Goal: Task Accomplishment & Management: Complete application form

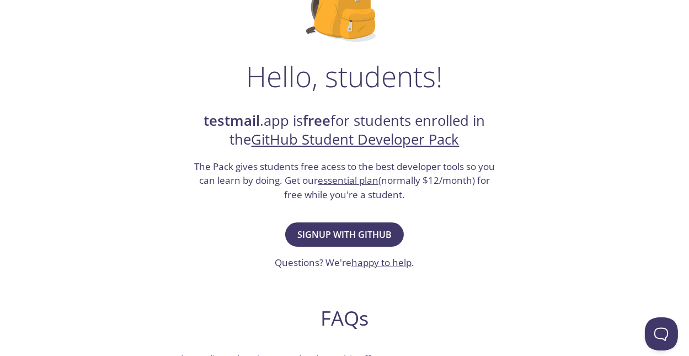
scroll to position [132, 0]
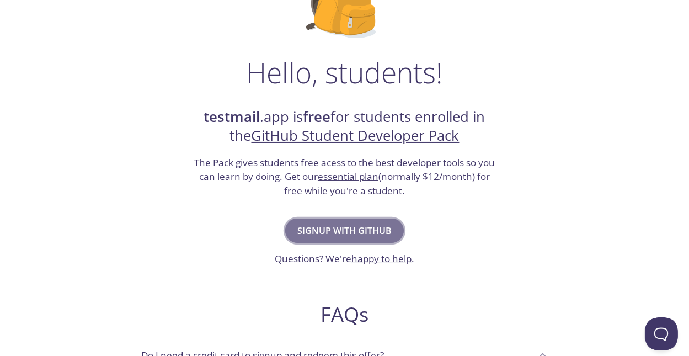
click at [357, 234] on span "Signup with GitHub" at bounding box center [344, 230] width 94 height 15
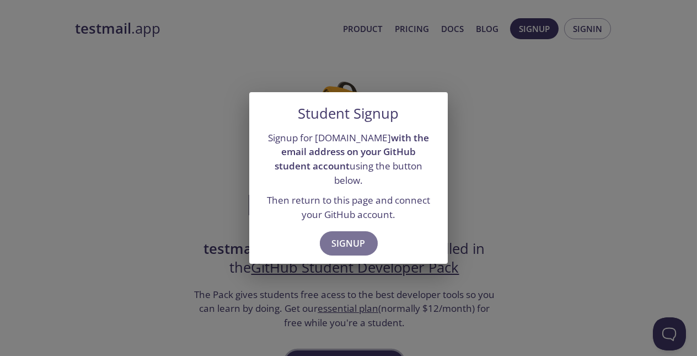
click at [357, 235] on span "Signup" at bounding box center [349, 242] width 34 height 15
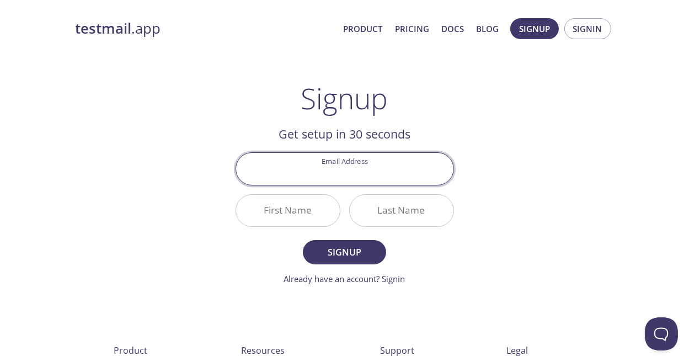
click at [328, 177] on input "Email Address" at bounding box center [344, 168] width 217 height 31
click at [329, 164] on input "Email Address" at bounding box center [344, 168] width 217 height 31
type input "adansancheznieto@gmail.com"
click at [285, 208] on input "First Name" at bounding box center [288, 210] width 104 height 31
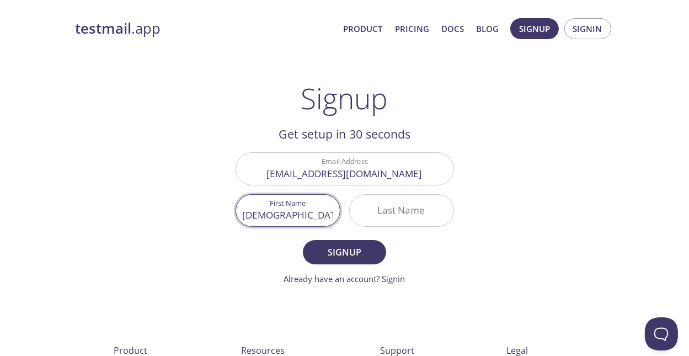
type input "[DEMOGRAPHIC_DATA]"
click at [385, 205] on input "Last Name" at bounding box center [402, 210] width 104 height 31
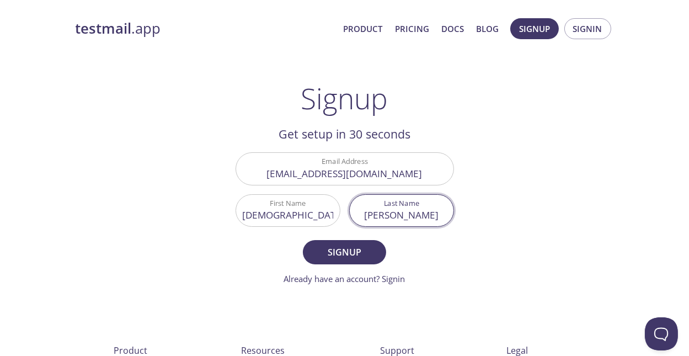
type input "[PERSON_NAME]"
click at [303, 240] on button "Signup" at bounding box center [344, 252] width 83 height 24
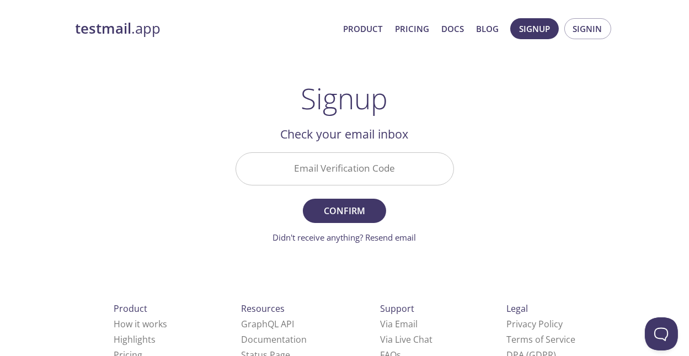
click at [340, 185] on div at bounding box center [344, 168] width 218 height 33
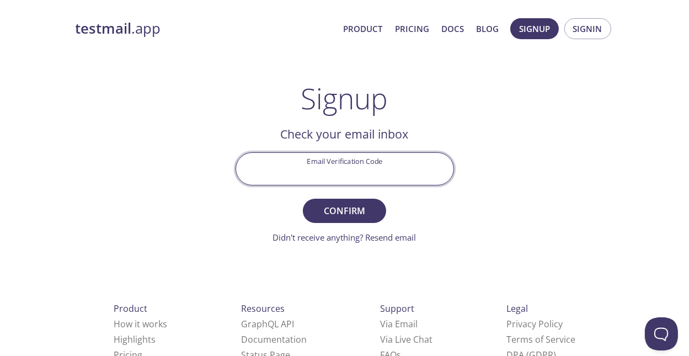
drag, startPoint x: 340, startPoint y: 185, endPoint x: 300, endPoint y: 172, distance: 42.4
click at [300, 172] on input "Email Verification Code" at bounding box center [344, 168] width 217 height 31
paste input "RQFBV9M"
type input "RQFBV9M"
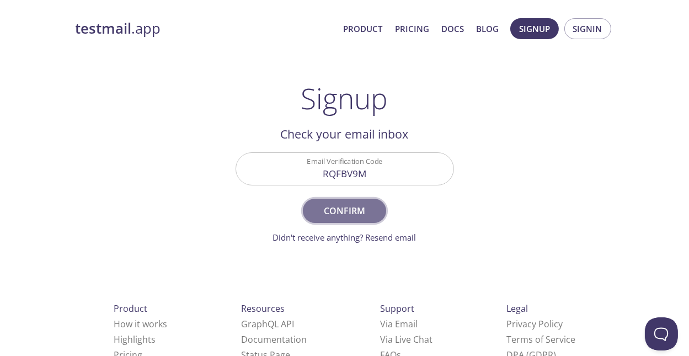
click at [347, 210] on span "Confirm" at bounding box center [344, 210] width 58 height 15
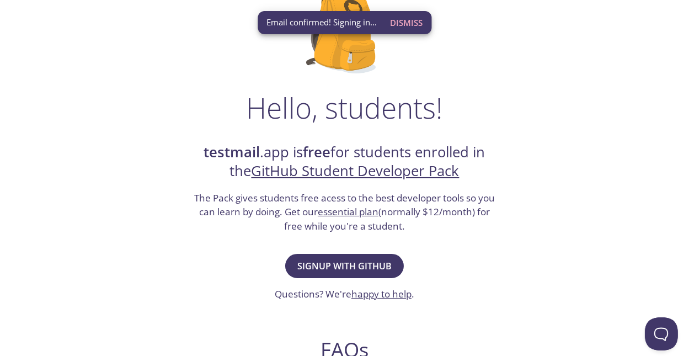
scroll to position [115, 0]
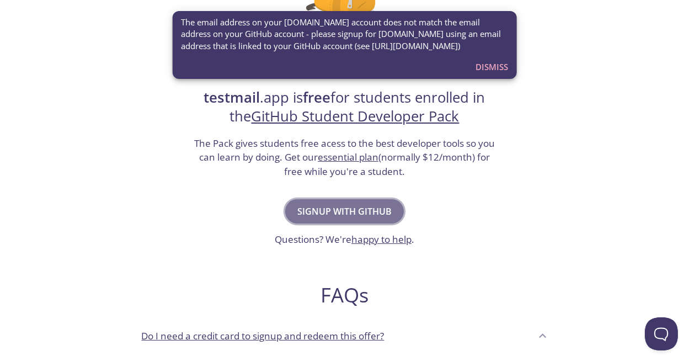
click at [367, 206] on span "Signup with GitHub" at bounding box center [344, 210] width 94 height 15
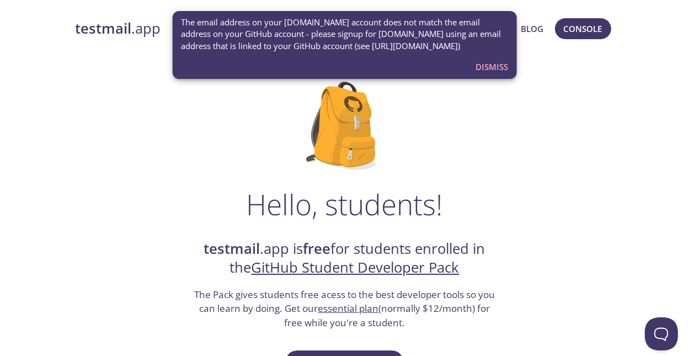
click at [411, 47] on span "The email address on your [DOMAIN_NAME] account does not match the email addres…" at bounding box center [344, 34] width 327 height 35
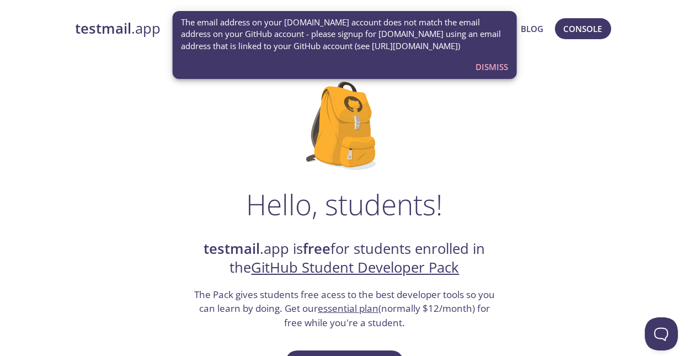
click at [435, 50] on span "The email address on your testmail.app account does not match the email address…" at bounding box center [344, 34] width 327 height 35
drag, startPoint x: 323, startPoint y: 44, endPoint x: 457, endPoint y: 48, distance: 133.5
click at [457, 48] on span "The email address on your testmail.app account does not match the email address…" at bounding box center [344, 34] width 327 height 35
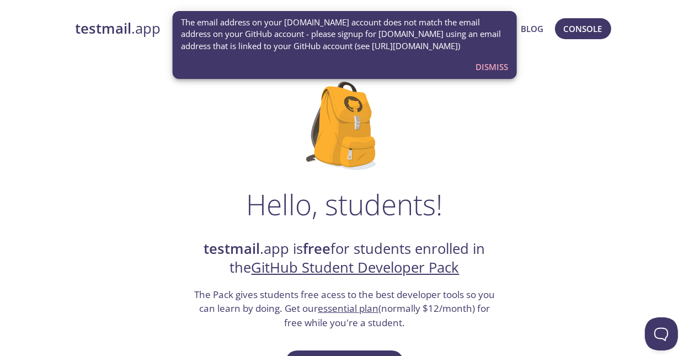
drag, startPoint x: 457, startPoint y: 48, endPoint x: 435, endPoint y: 46, distance: 22.1
click at [488, 62] on span "Dismiss" at bounding box center [491, 67] width 33 height 14
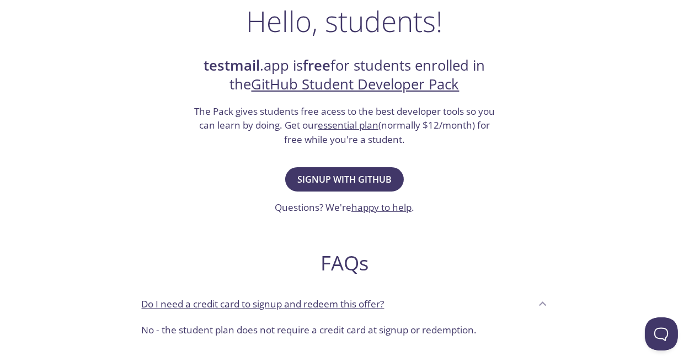
scroll to position [184, 0]
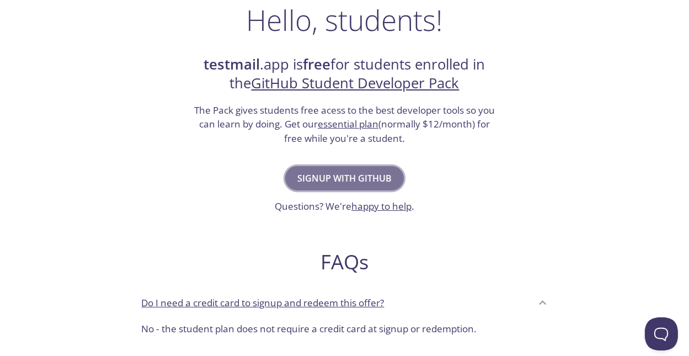
click at [343, 180] on span "Signup with GitHub" at bounding box center [344, 177] width 94 height 15
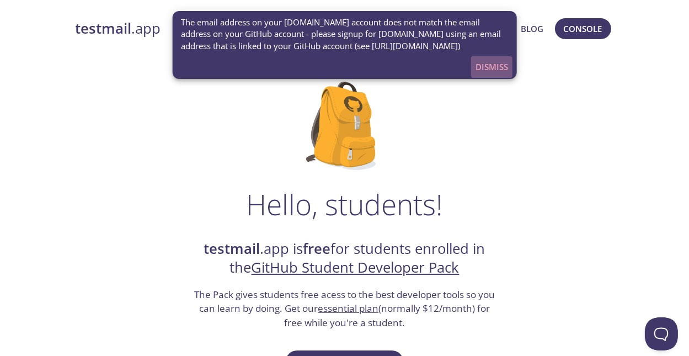
click at [484, 76] on button "Dismiss" at bounding box center [491, 66] width 41 height 21
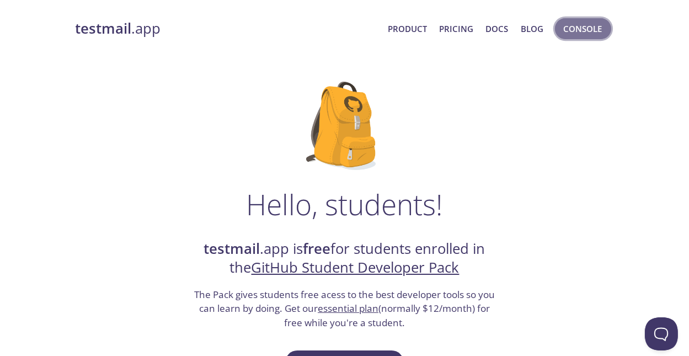
click at [585, 30] on span "Console" at bounding box center [583, 29] width 39 height 14
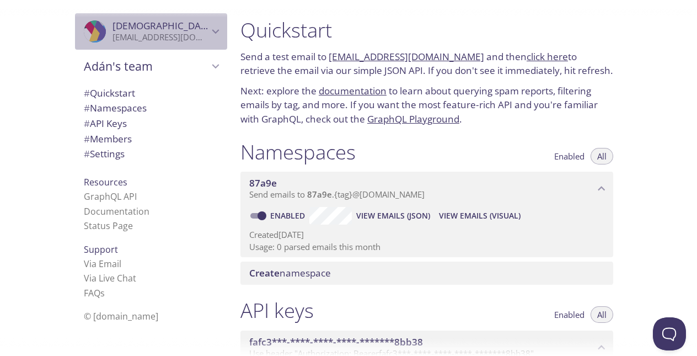
click at [142, 31] on span "Adán Sánchez" at bounding box center [202, 25] width 179 height 13
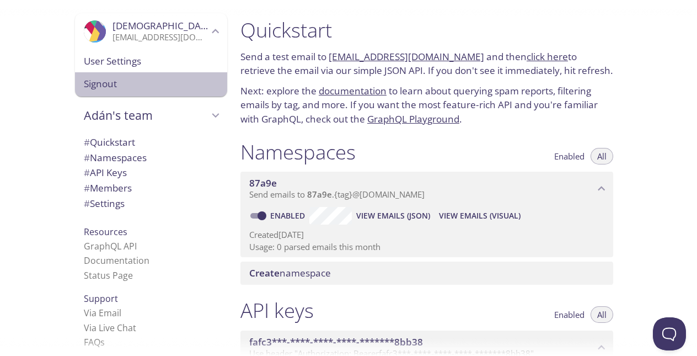
click at [132, 79] on span "Signout" at bounding box center [151, 84] width 135 height 14
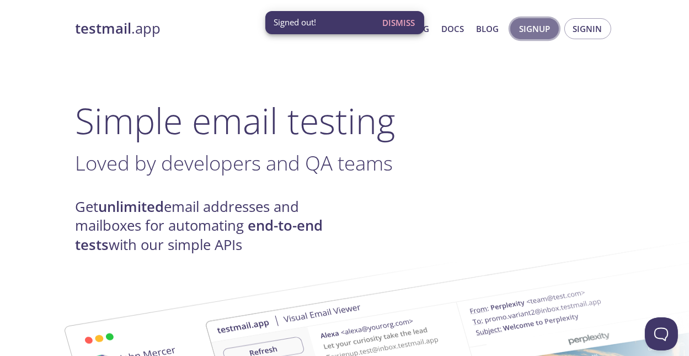
click at [532, 29] on span "Signup" at bounding box center [534, 29] width 31 height 14
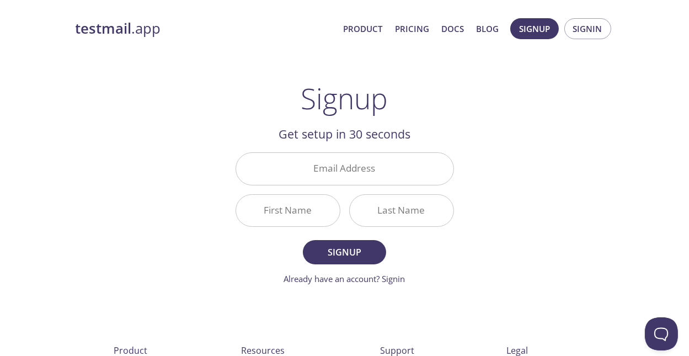
click at [141, 115] on div "testmail .app Product Pricing Docs Blog Signup Signin Signup Get setup in 30 se…" at bounding box center [344, 264] width 565 height 506
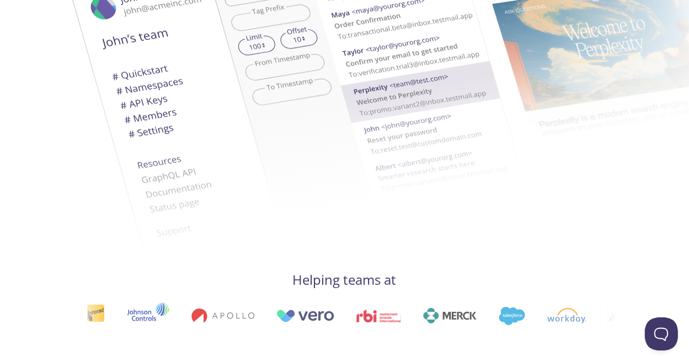
scroll to position [358, 0]
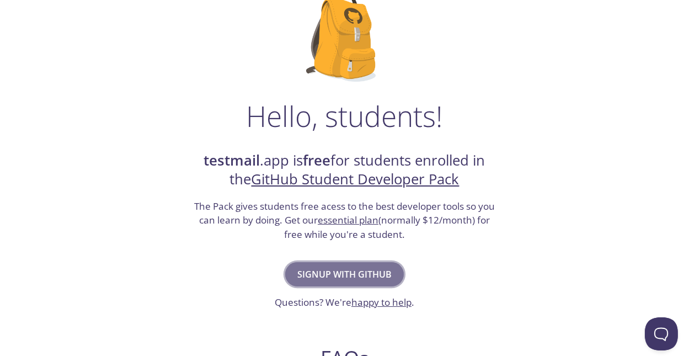
click at [374, 270] on span "Signup with GitHub" at bounding box center [344, 273] width 94 height 15
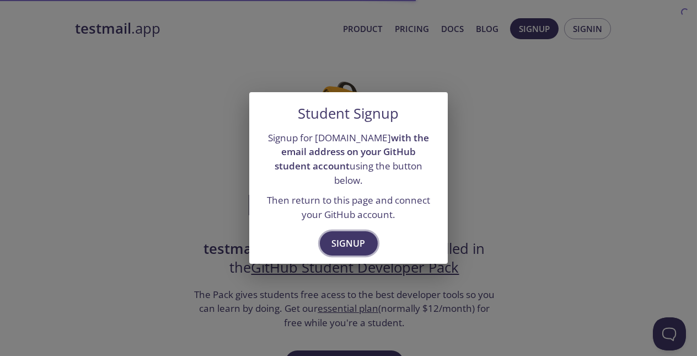
drag, startPoint x: 350, startPoint y: 219, endPoint x: 351, endPoint y: 233, distance: 13.3
click at [351, 233] on div "Signup" at bounding box center [348, 245] width 199 height 38
click at [351, 235] on span "Signup" at bounding box center [349, 242] width 34 height 15
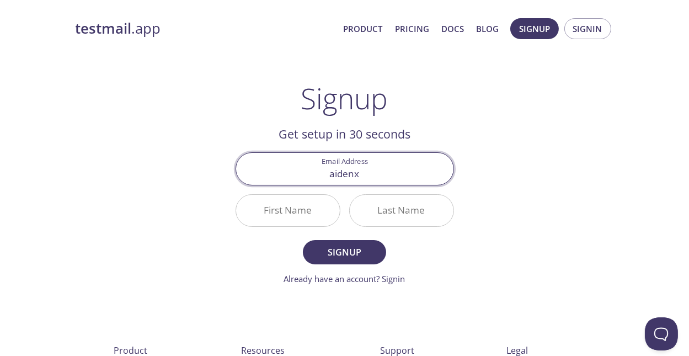
click at [378, 173] on input "aidenx" at bounding box center [344, 168] width 217 height 31
type input "[EMAIL_ADDRESS][DOMAIN_NAME]"
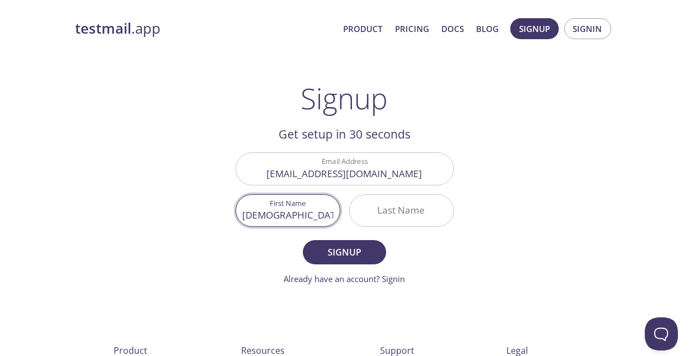
type input "[DEMOGRAPHIC_DATA]"
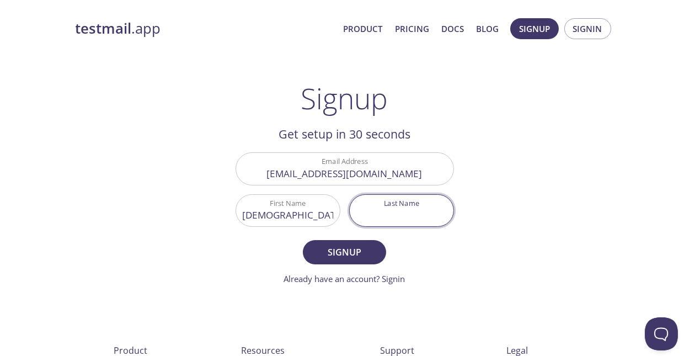
click at [367, 219] on input "Last Name" at bounding box center [402, 210] width 104 height 31
type input "[PERSON_NAME]"
click at [303, 240] on button "Signup" at bounding box center [344, 252] width 83 height 24
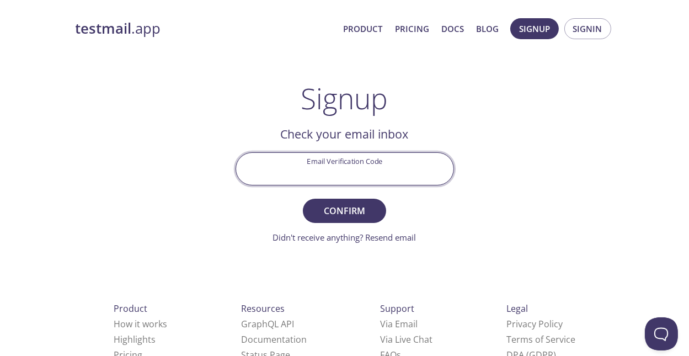
click at [305, 154] on input "Email Verification Code" at bounding box center [344, 168] width 217 height 31
paste input "SWAY1EK"
type input "SWAY1EK"
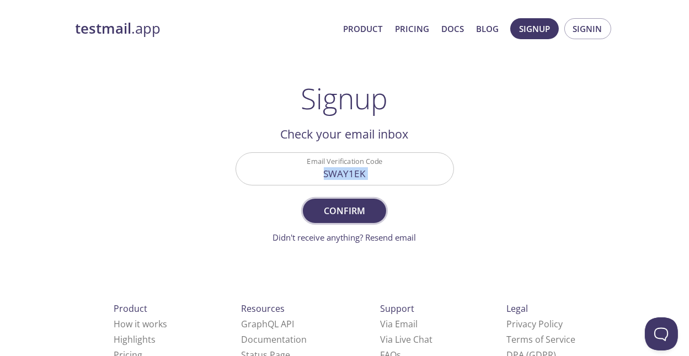
drag, startPoint x: 491, startPoint y: 174, endPoint x: 345, endPoint y: 199, distance: 148.2
click at [345, 199] on div "testmail .app Product Pricing Docs Blog Signup Signin Signup Get setup in 30 se…" at bounding box center [344, 243] width 565 height 464
drag, startPoint x: 345, startPoint y: 199, endPoint x: 342, endPoint y: 212, distance: 13.6
click at [342, 212] on span "Confirm" at bounding box center [344, 210] width 58 height 15
